Goal: Find specific page/section: Find specific page/section

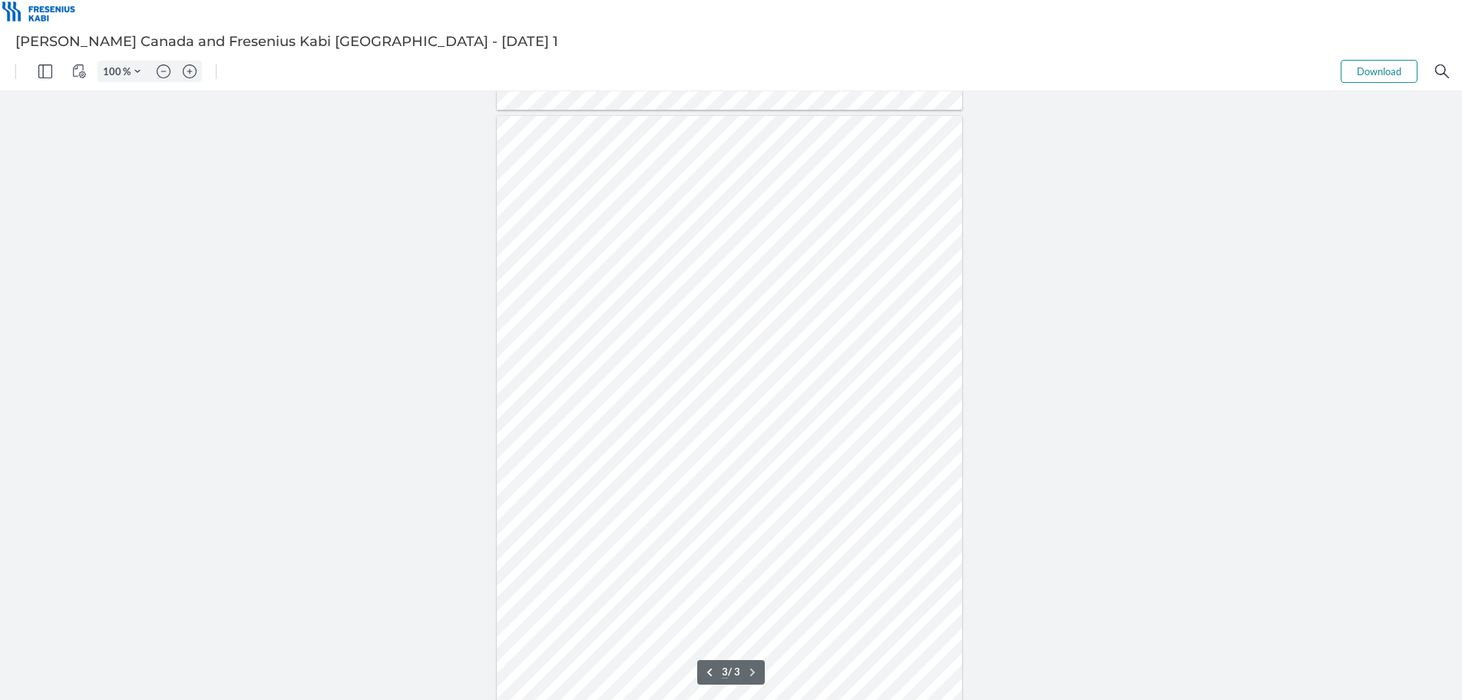
scroll to position [1218, 0]
type input "2"
